Goal: Navigation & Orientation: Find specific page/section

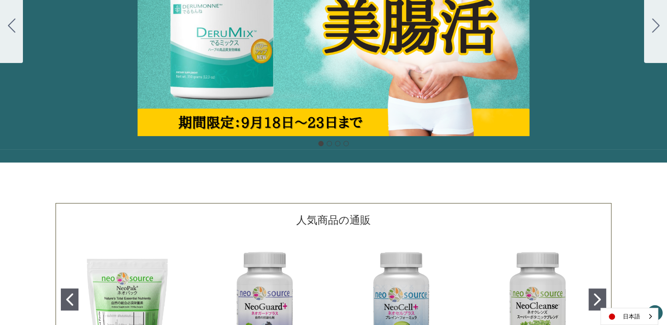
scroll to position [199, 0]
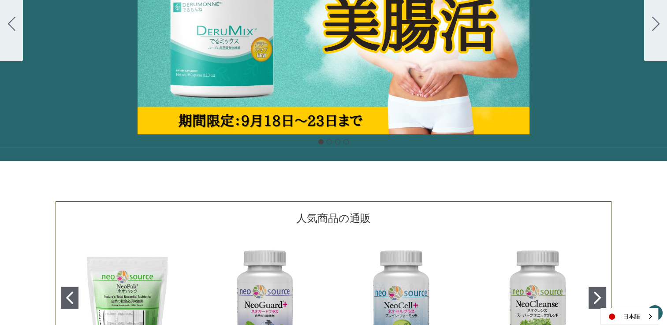
click at [594, 299] on icon "Go to slide 2" at bounding box center [597, 298] width 7 height 12
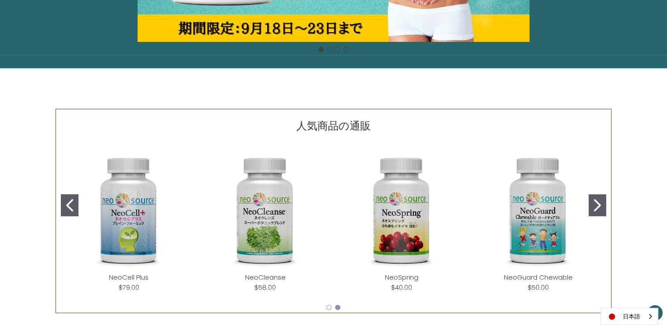
scroll to position [299, 0]
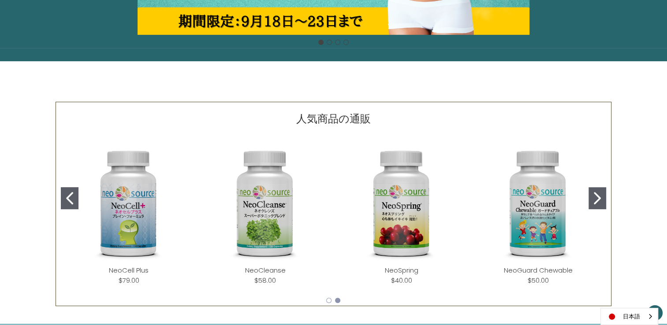
click at [598, 198] on icon "Go to slide 2" at bounding box center [597, 198] width 7 height 12
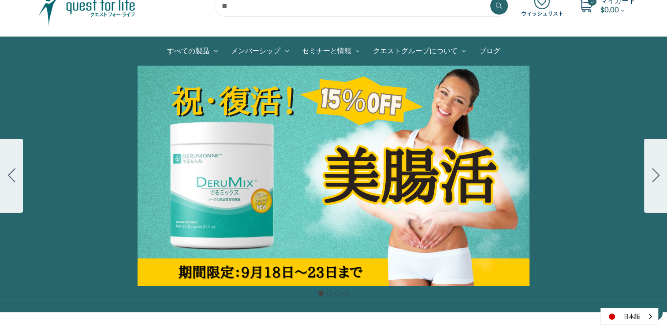
scroll to position [47, 0]
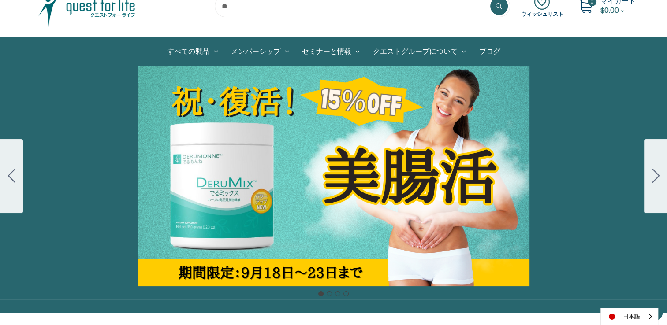
click at [346, 121] on div "Carousel Title Add a description for your carousel slide. You can use this to p…" at bounding box center [333, 176] width 667 height 220
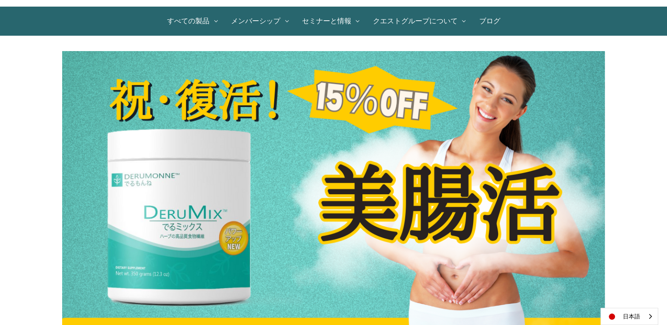
scroll to position [11, 0]
